Goal: Task Accomplishment & Management: Manage account settings

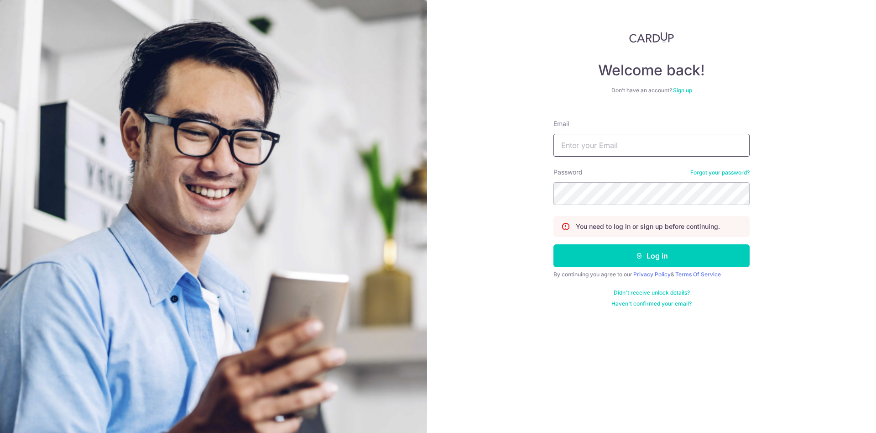
click at [374, 141] on input "Email" at bounding box center [652, 145] width 196 height 23
type input "[EMAIL_ADDRESS][DOMAIN_NAME]"
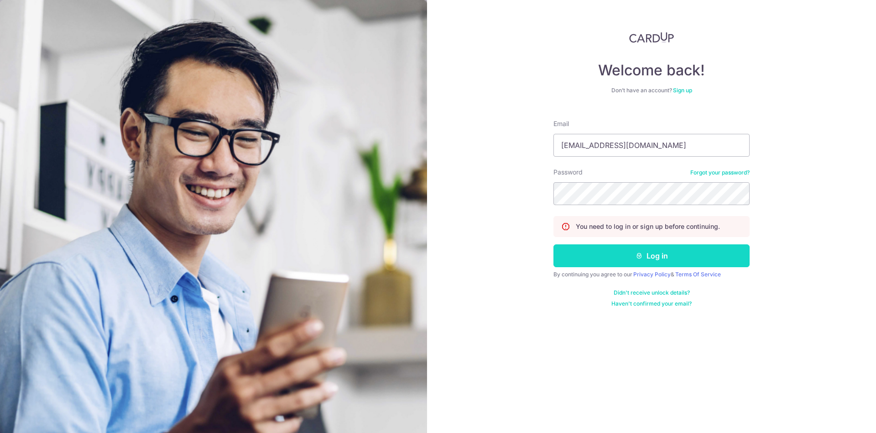
click at [374, 253] on button "Log in" at bounding box center [652, 255] width 196 height 23
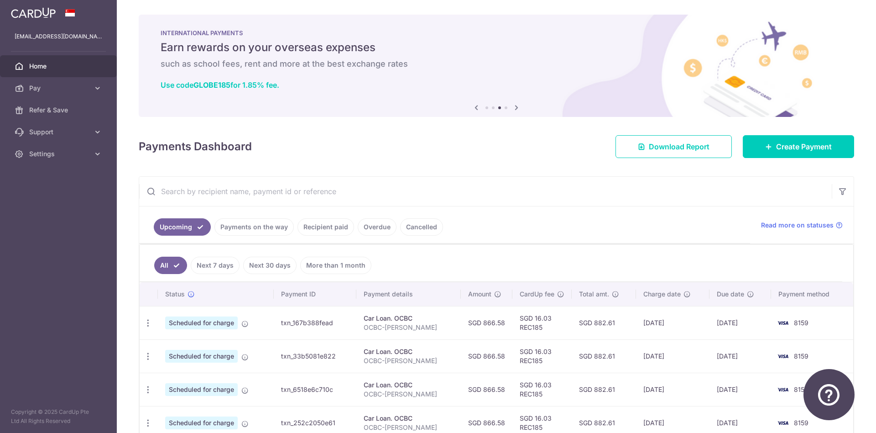
click at [0, 0] on icon "button" at bounding box center [0, 0] width 0 height 0
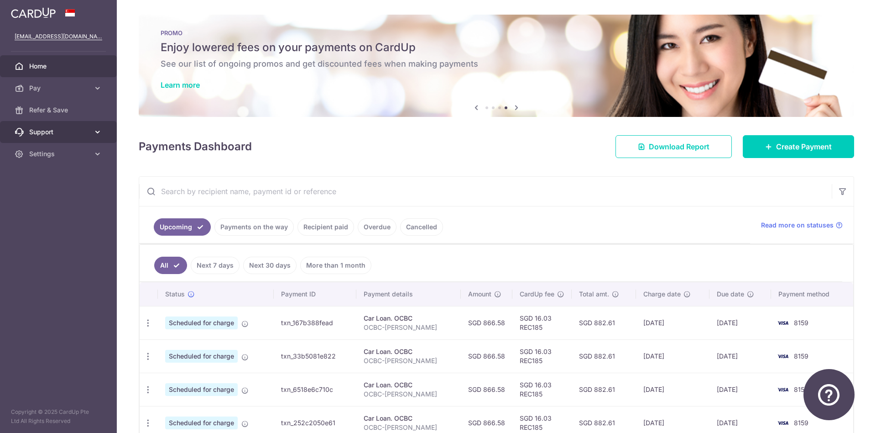
click at [95, 131] on icon at bounding box center [97, 131] width 9 height 9
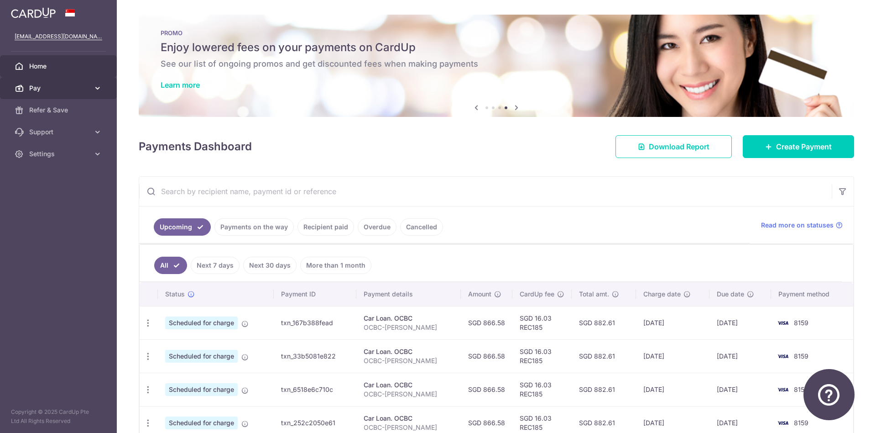
click at [92, 90] on link "Pay" at bounding box center [58, 88] width 117 height 22
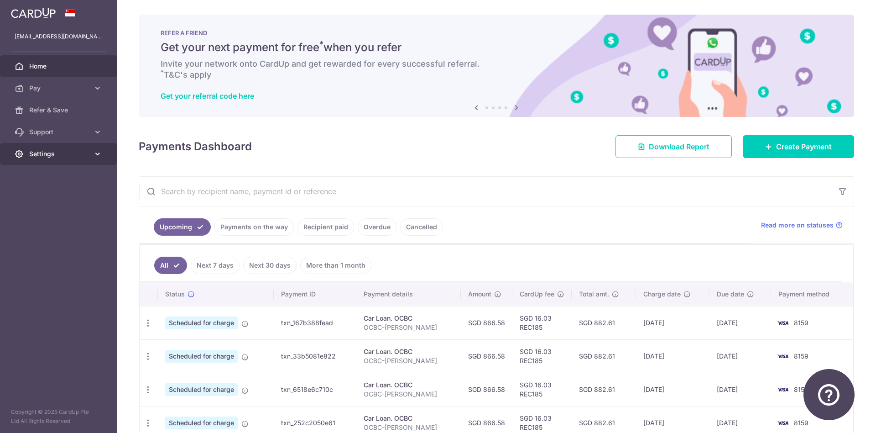
click at [96, 158] on link "Settings" at bounding box center [58, 154] width 117 height 22
click at [56, 180] on span "Account" at bounding box center [59, 175] width 60 height 9
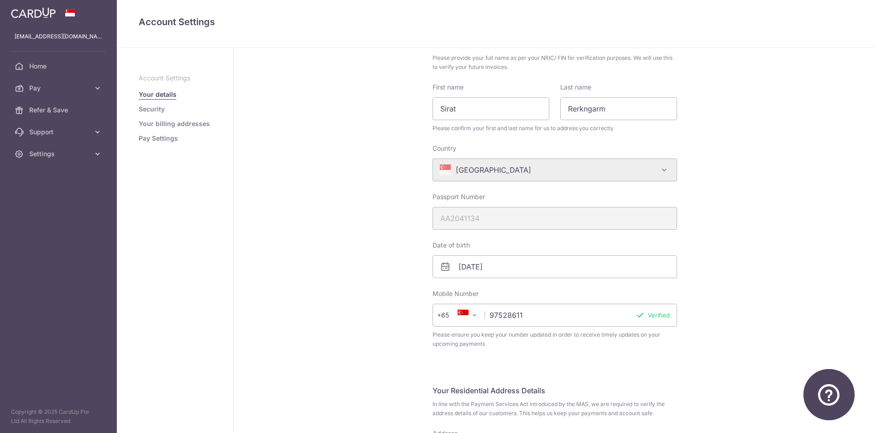
scroll to position [39, 0]
click at [117, 154] on aside "Account Settings Your details Security Your billing addresses Pay Settings" at bounding box center [175, 240] width 117 height 385
click at [139, 143] on link "Pay Settings" at bounding box center [158, 138] width 39 height 9
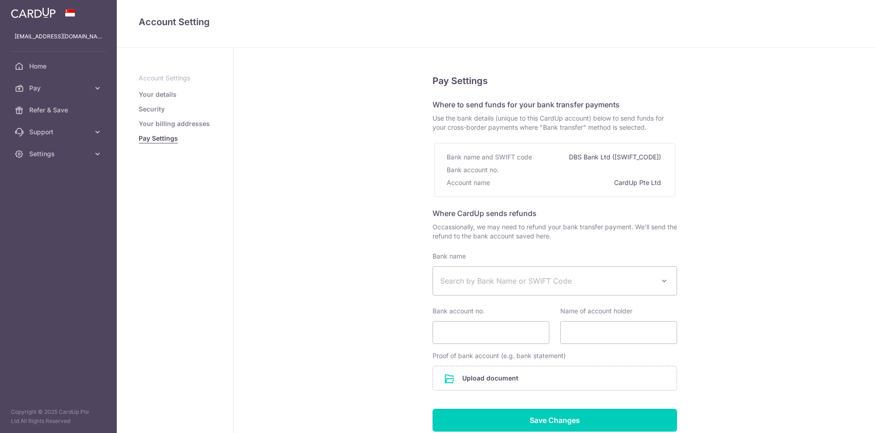
select select
click at [139, 99] on link "Your details" at bounding box center [158, 94] width 38 height 9
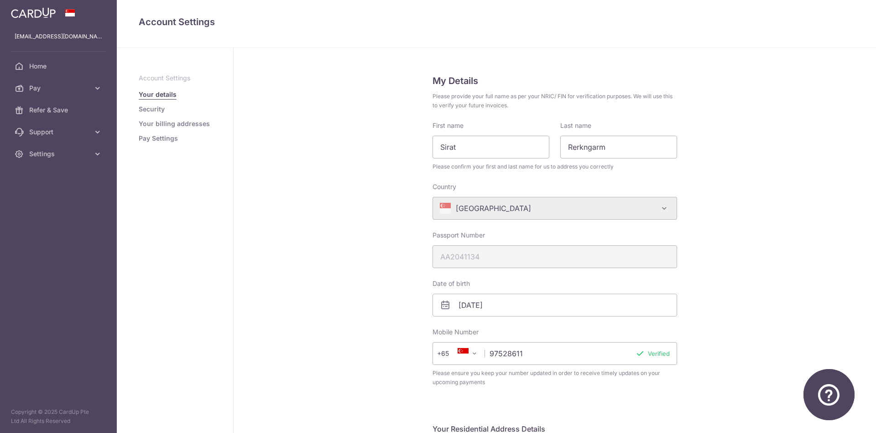
click at [0, 0] on icon "button" at bounding box center [0, 0] width 0 height 0
click at [94, 154] on icon at bounding box center [97, 153] width 9 height 9
click at [56, 199] on span "Logout" at bounding box center [59, 197] width 60 height 9
